Goal: Information Seeking & Learning: Find specific fact

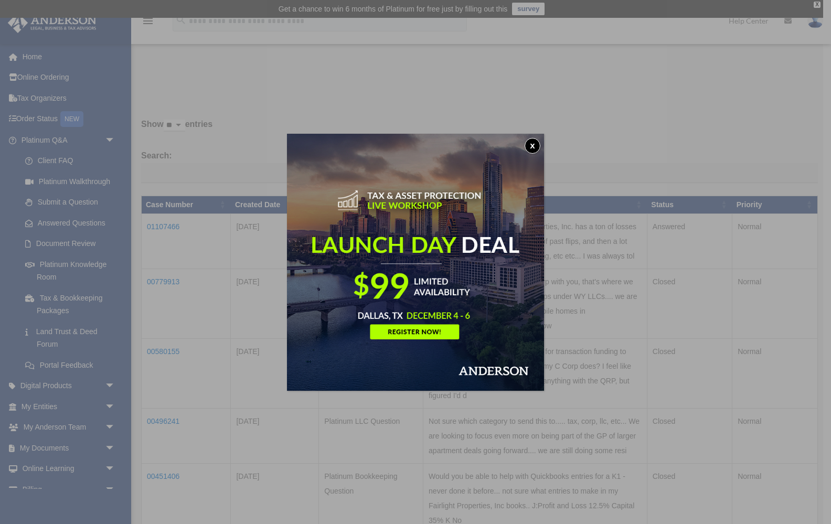
click at [535, 142] on button "x" at bounding box center [533, 146] width 16 height 16
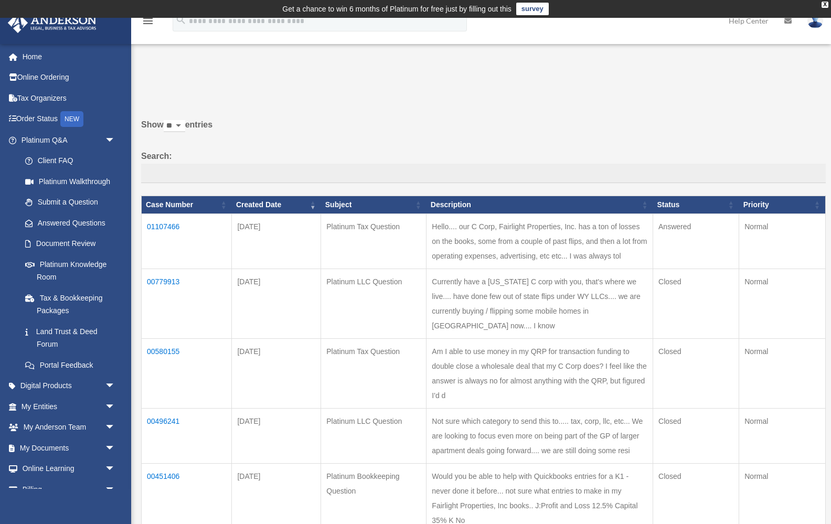
click at [449, 231] on td "Hello.... our C Corp, Fairlight Properties, Inc. has a ton of losses on the boo…" at bounding box center [540, 241] width 227 height 55
click at [174, 234] on td "01107466" at bounding box center [187, 241] width 90 height 55
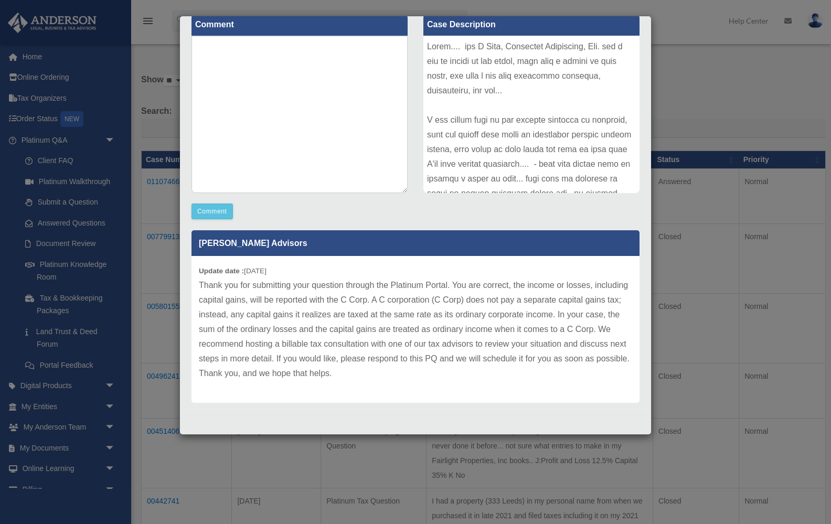
click at [710, 58] on div "Case Detail × Platinum Tax Question Case Number 01107466 Created Date [DATE] St…" at bounding box center [415, 262] width 831 height 524
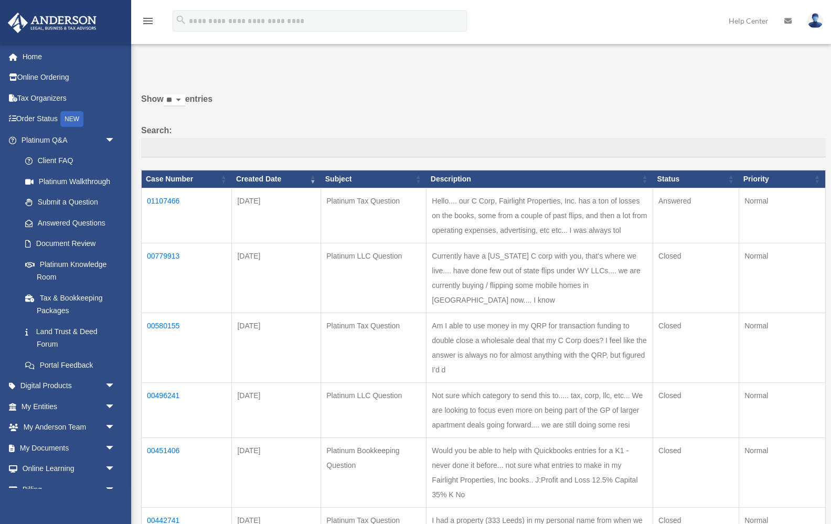
scroll to position [19, 0]
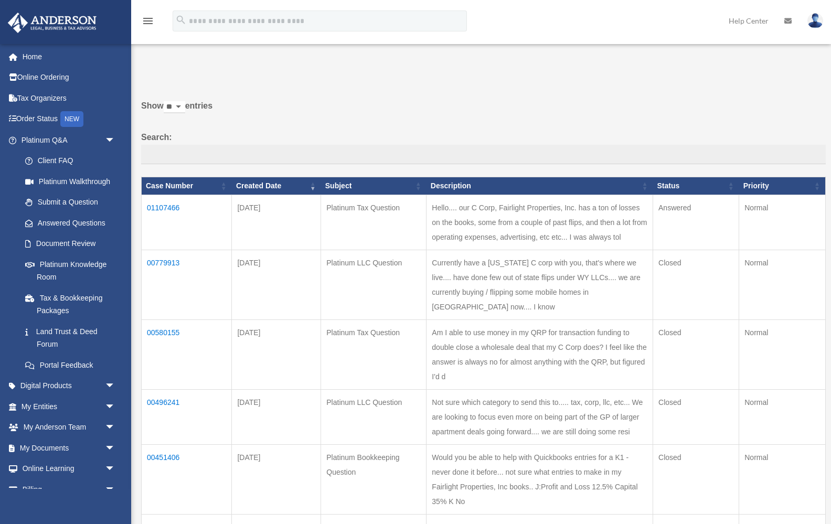
click at [427, 212] on td "Hello.... our C Corp, Fairlight Properties, Inc. has a ton of losses on the boo…" at bounding box center [540, 222] width 227 height 55
click at [174, 214] on td "01107466" at bounding box center [187, 222] width 90 height 55
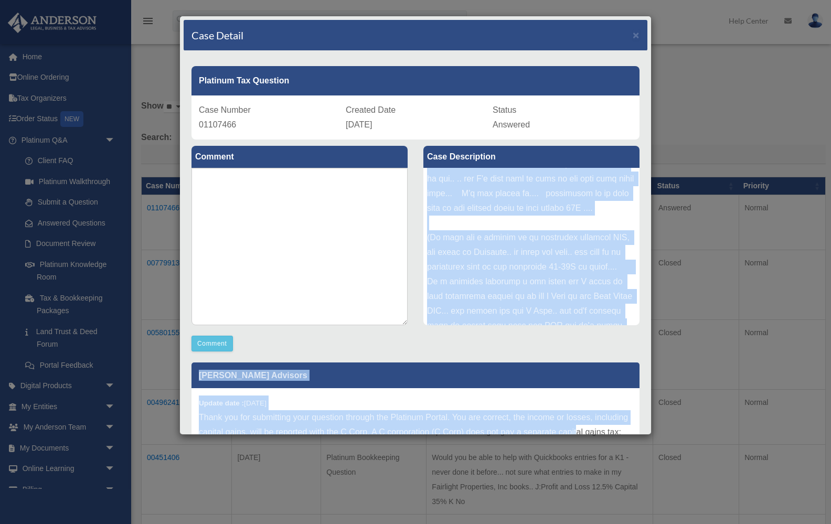
scroll to position [893, 0]
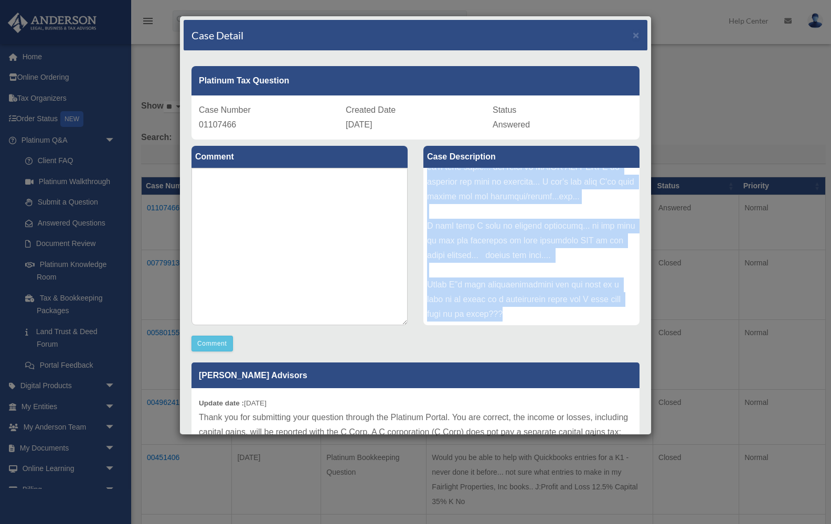
drag, startPoint x: 428, startPoint y: 174, endPoint x: 549, endPoint y: 315, distance: 186.4
click at [549, 315] on div at bounding box center [531, 246] width 216 height 157
copy div "Hello.... our C Corp, Fairlight Properties, Inc. has a ton of losses on the boo…"
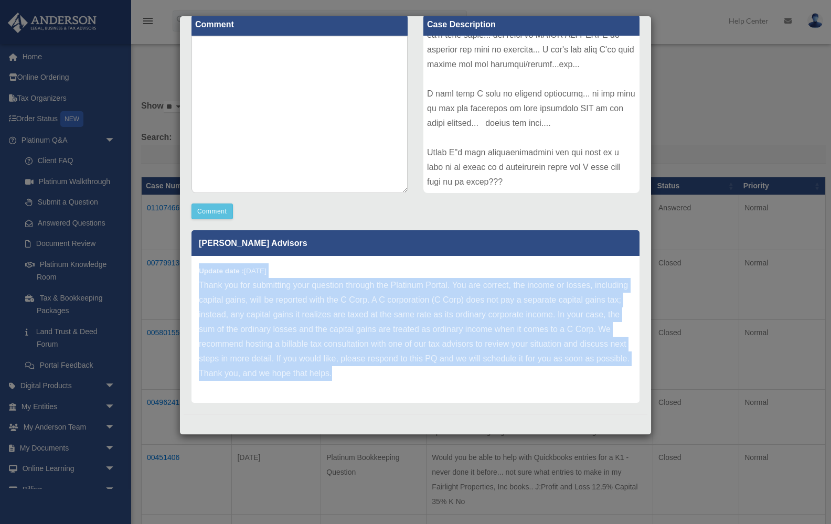
scroll to position [132, 0]
drag, startPoint x: 200, startPoint y: 403, endPoint x: 511, endPoint y: 380, distance: 312.0
click at [511, 380] on div "Update date : [DATE] Thank you for submitting your question through the Platinu…" at bounding box center [416, 329] width 448 height 147
copy div "Update date : [DATE] Thank you for submitting your question through the Platinu…"
